Goal: Task Accomplishment & Management: Use online tool/utility

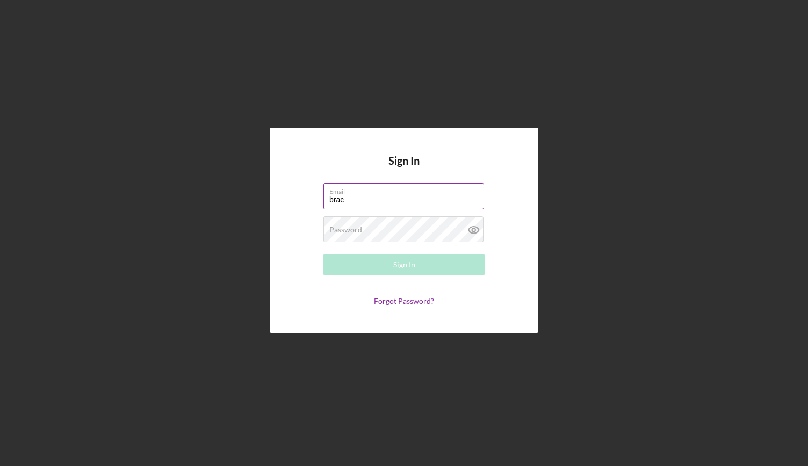
type input "[EMAIL_ADDRESS][DOMAIN_NAME]"
click at [402, 227] on div "Password Required" at bounding box center [403, 229] width 161 height 27
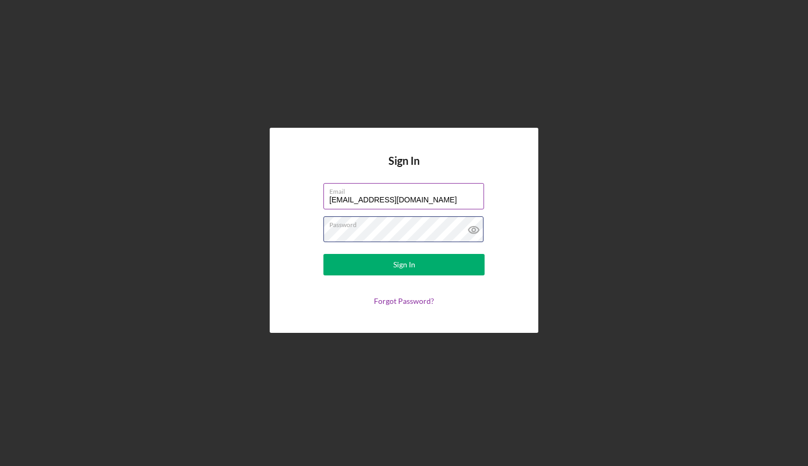
click at [323, 254] on button "Sign In" at bounding box center [403, 264] width 161 height 21
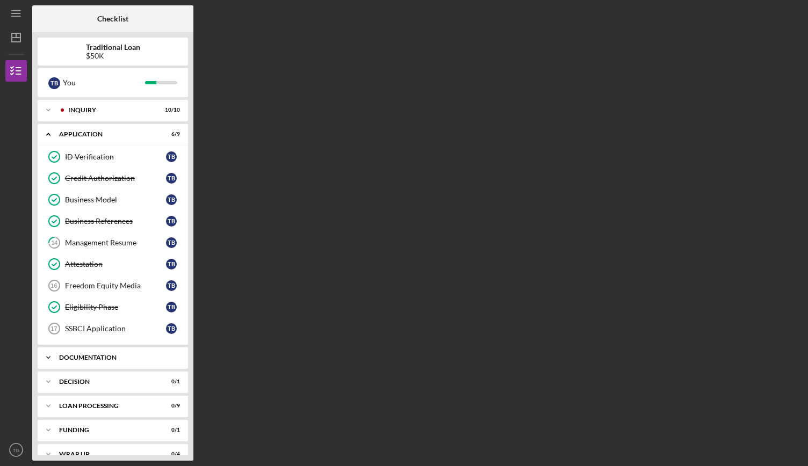
click at [136, 355] on div "Documentation" at bounding box center [116, 357] width 115 height 6
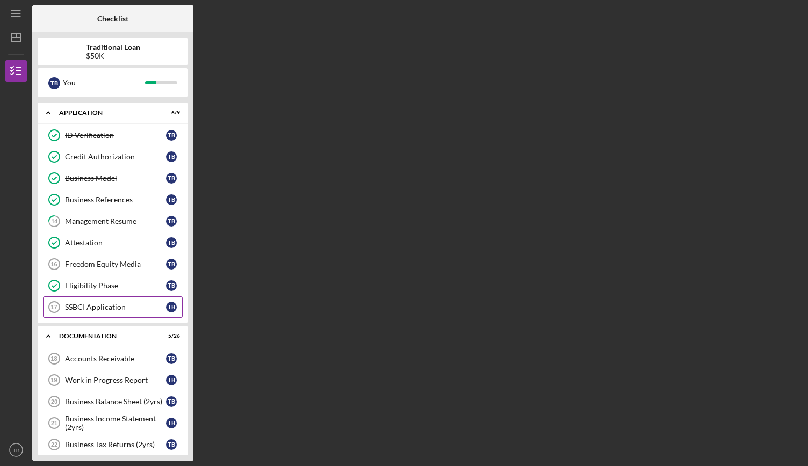
scroll to position [27, 0]
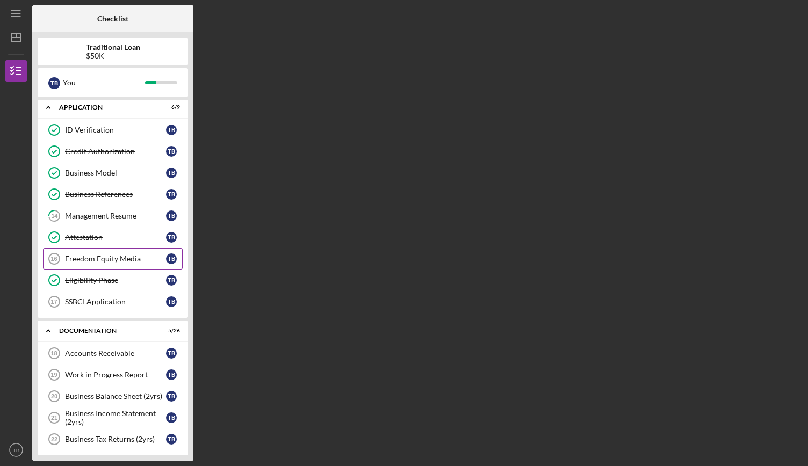
click at [128, 266] on link "Freedom Equity Media 16 Freedom Equity Media T B" at bounding box center [113, 258] width 140 height 21
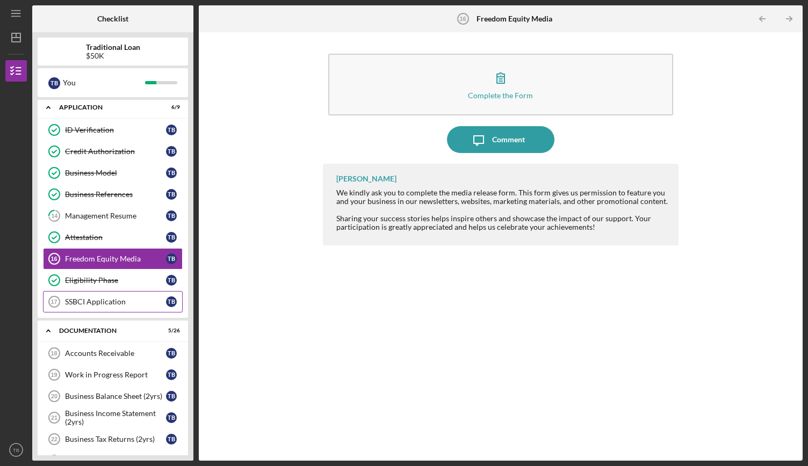
click at [103, 298] on div "SSBCI Application" at bounding box center [115, 302] width 101 height 9
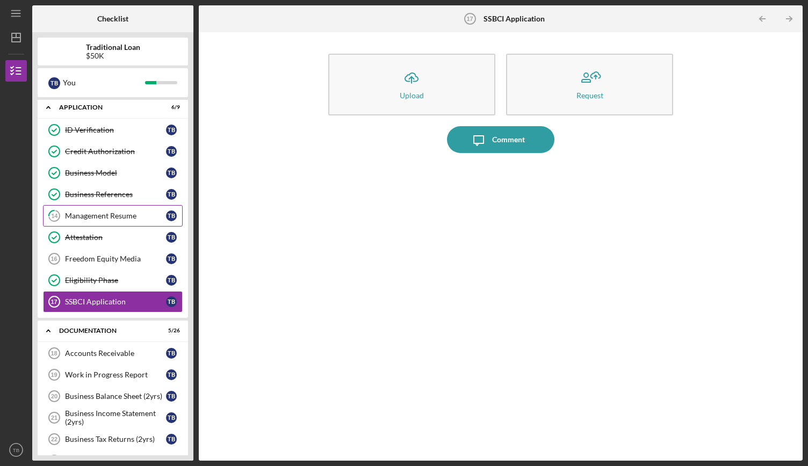
click at [113, 217] on div "Management Resume" at bounding box center [115, 216] width 101 height 9
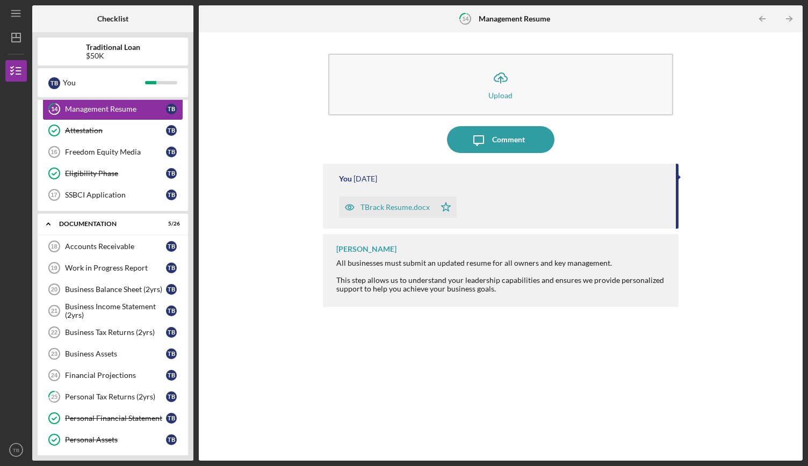
scroll to position [134, 0]
click at [118, 251] on link "Accounts Receivable 18 Accounts Receivable T B" at bounding box center [113, 245] width 140 height 21
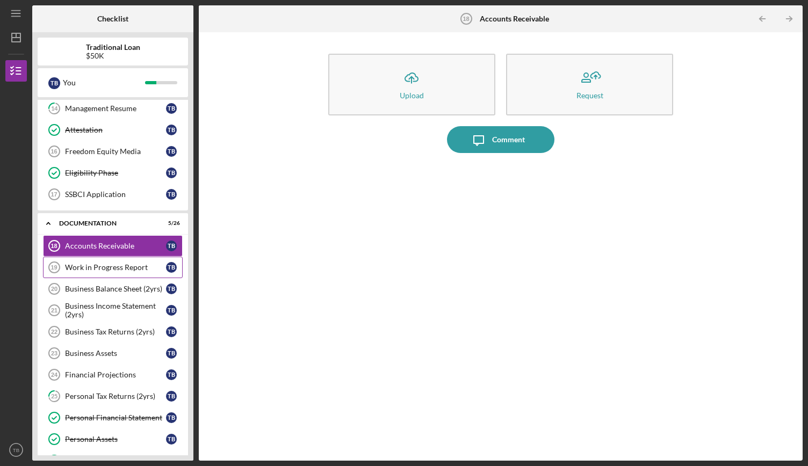
click at [118, 263] on div "Work in Progress Report" at bounding box center [115, 267] width 101 height 9
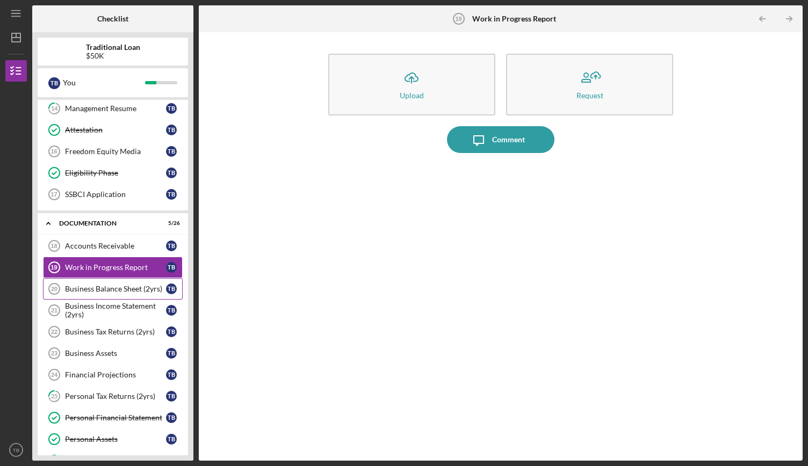
click at [119, 285] on div "Business Balance Sheet (2yrs)" at bounding box center [115, 289] width 101 height 9
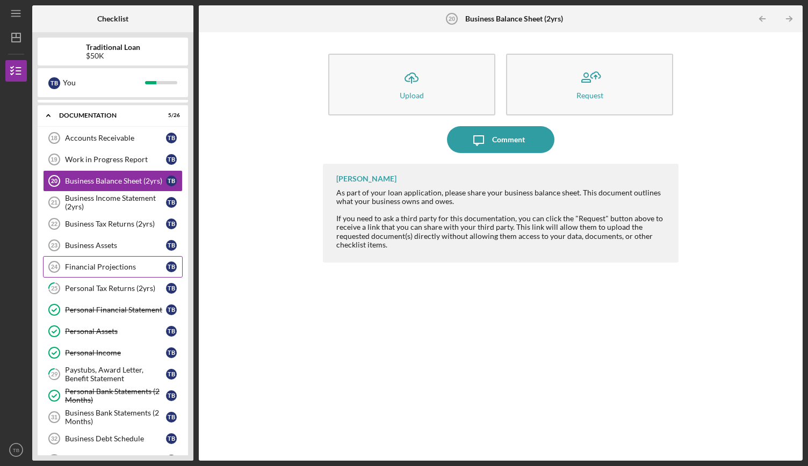
scroll to position [243, 0]
click at [125, 266] on link "Financial Projections 24 Financial Projections T B" at bounding box center [113, 266] width 140 height 21
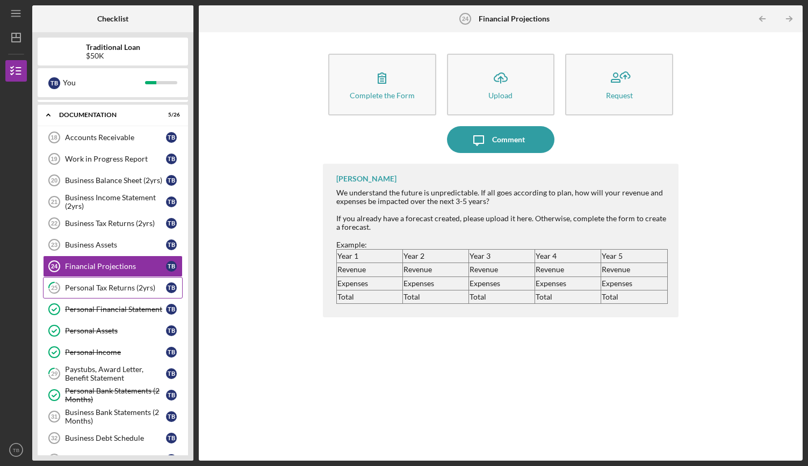
click at [122, 284] on div "Personal Tax Returns (2yrs)" at bounding box center [115, 288] width 101 height 9
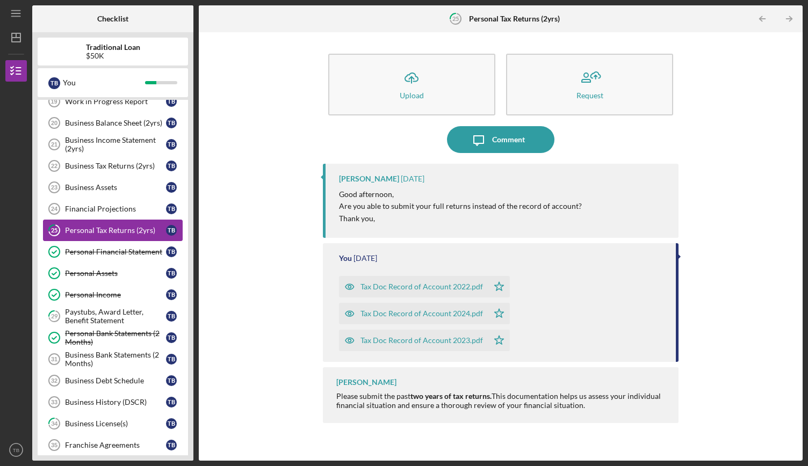
scroll to position [301, 0]
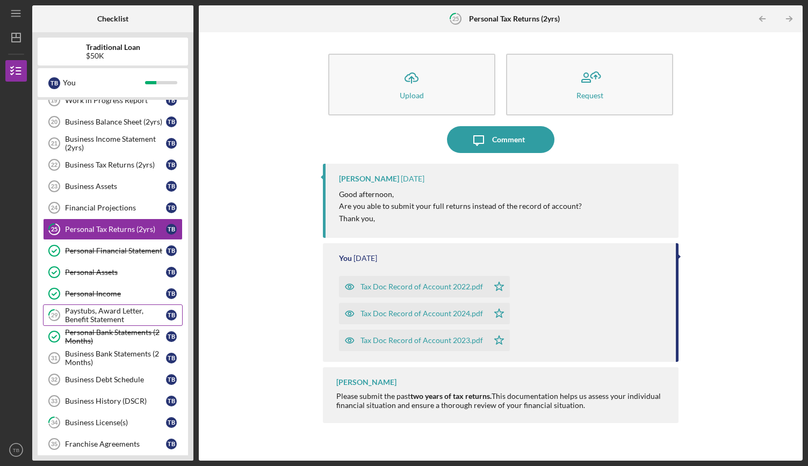
click at [122, 307] on div "Paystubs, Award Letter, Benefit Statement" at bounding box center [115, 315] width 101 height 17
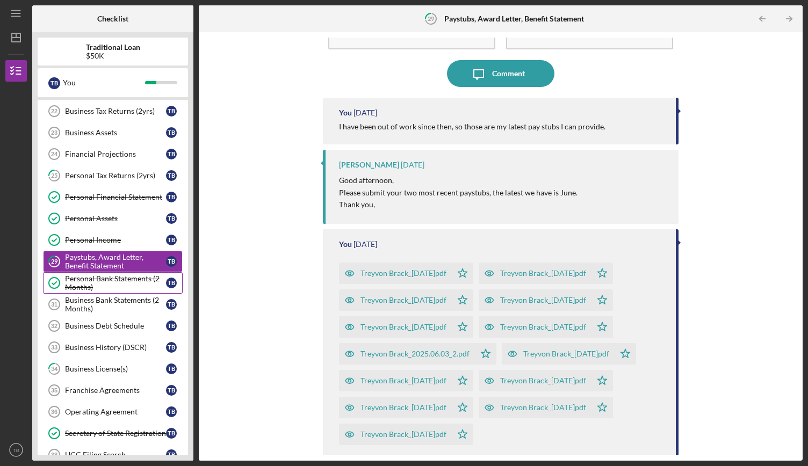
scroll to position [356, 0]
click at [112, 295] on div "Business Bank Statements (2 Months)" at bounding box center [115, 303] width 101 height 17
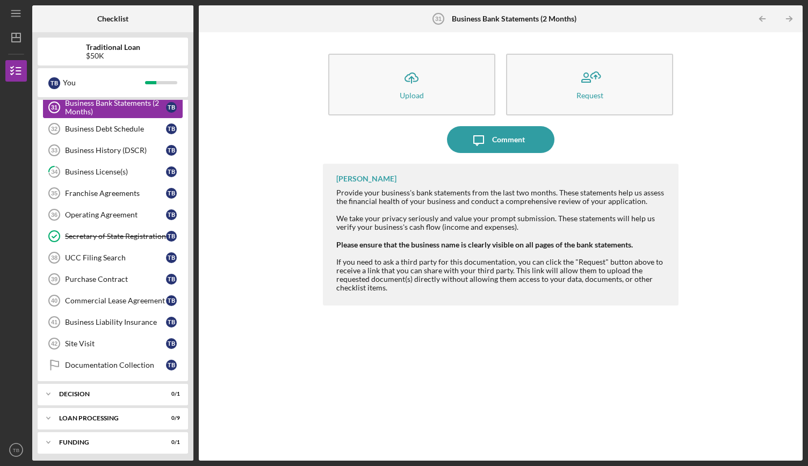
scroll to position [567, 0]
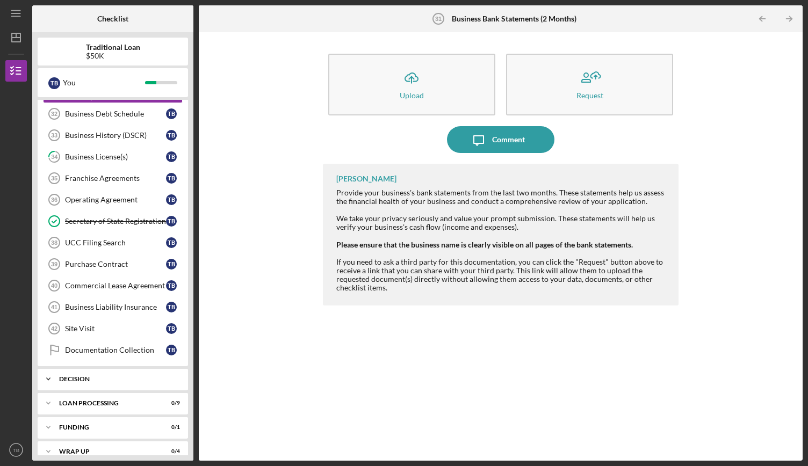
click at [119, 371] on div "Icon/Expander Decision 0 / 1" at bounding box center [113, 378] width 150 height 21
click at [93, 397] on div "Decision" at bounding box center [115, 401] width 101 height 9
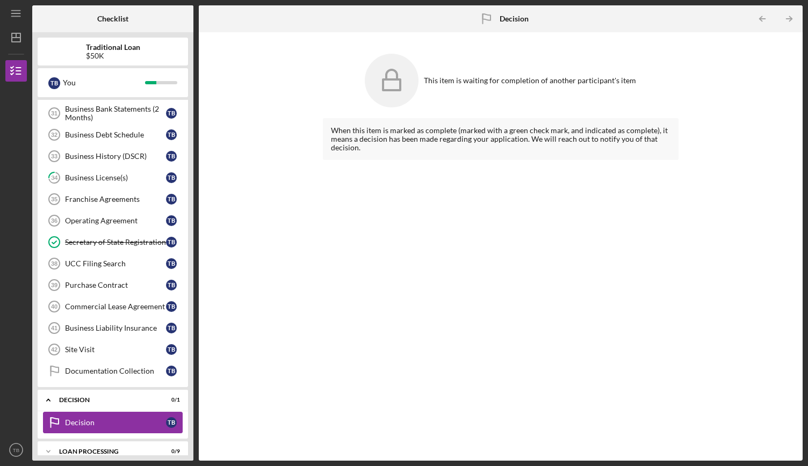
scroll to position [546, 0]
click at [89, 367] on div "Documentation Collection" at bounding box center [115, 371] width 101 height 9
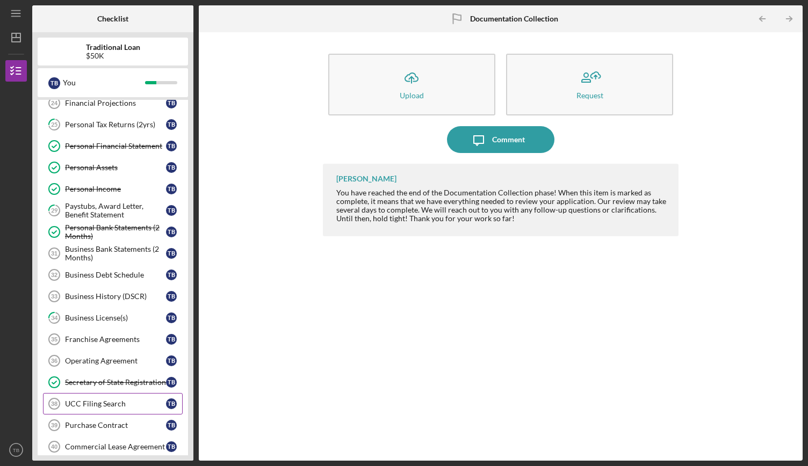
scroll to position [402, 0]
